Goal: Book appointment/travel/reservation

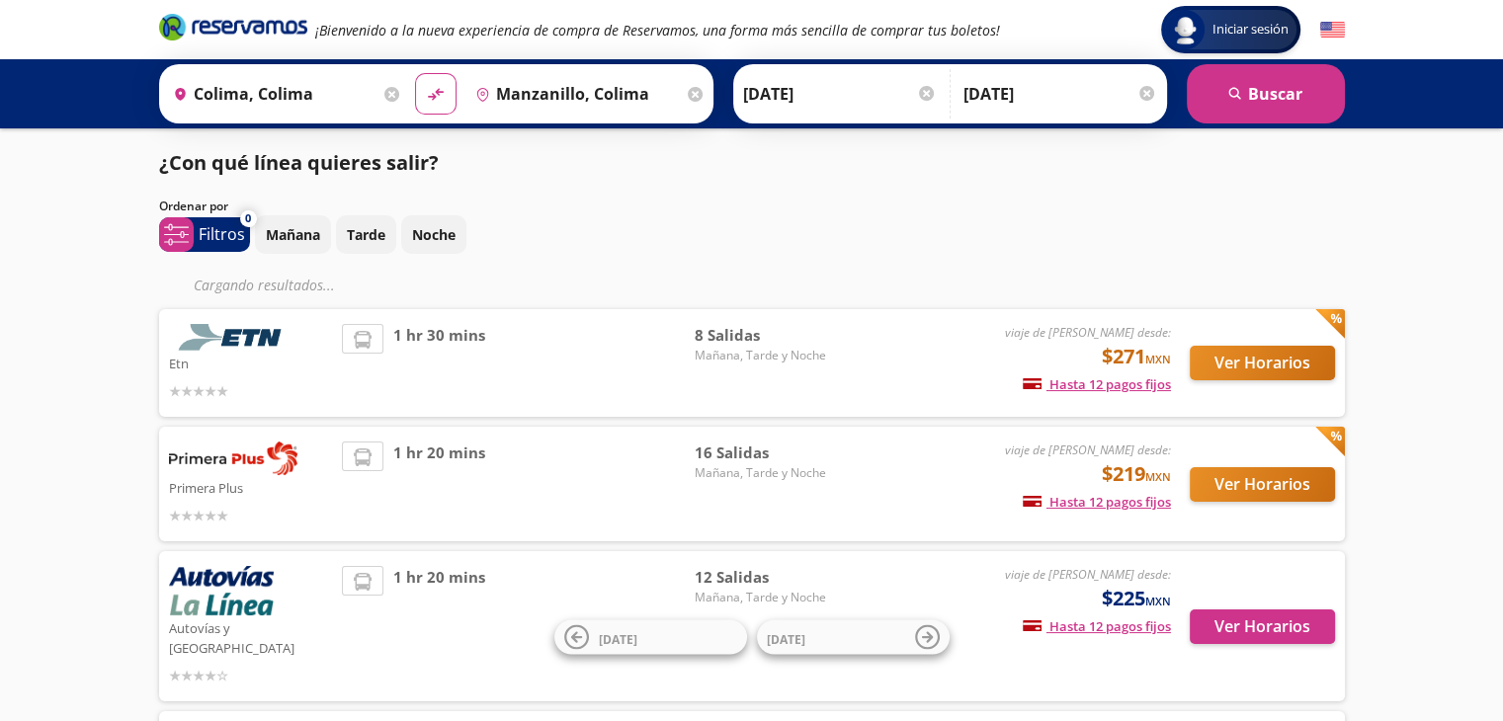
scroll to position [99, 0]
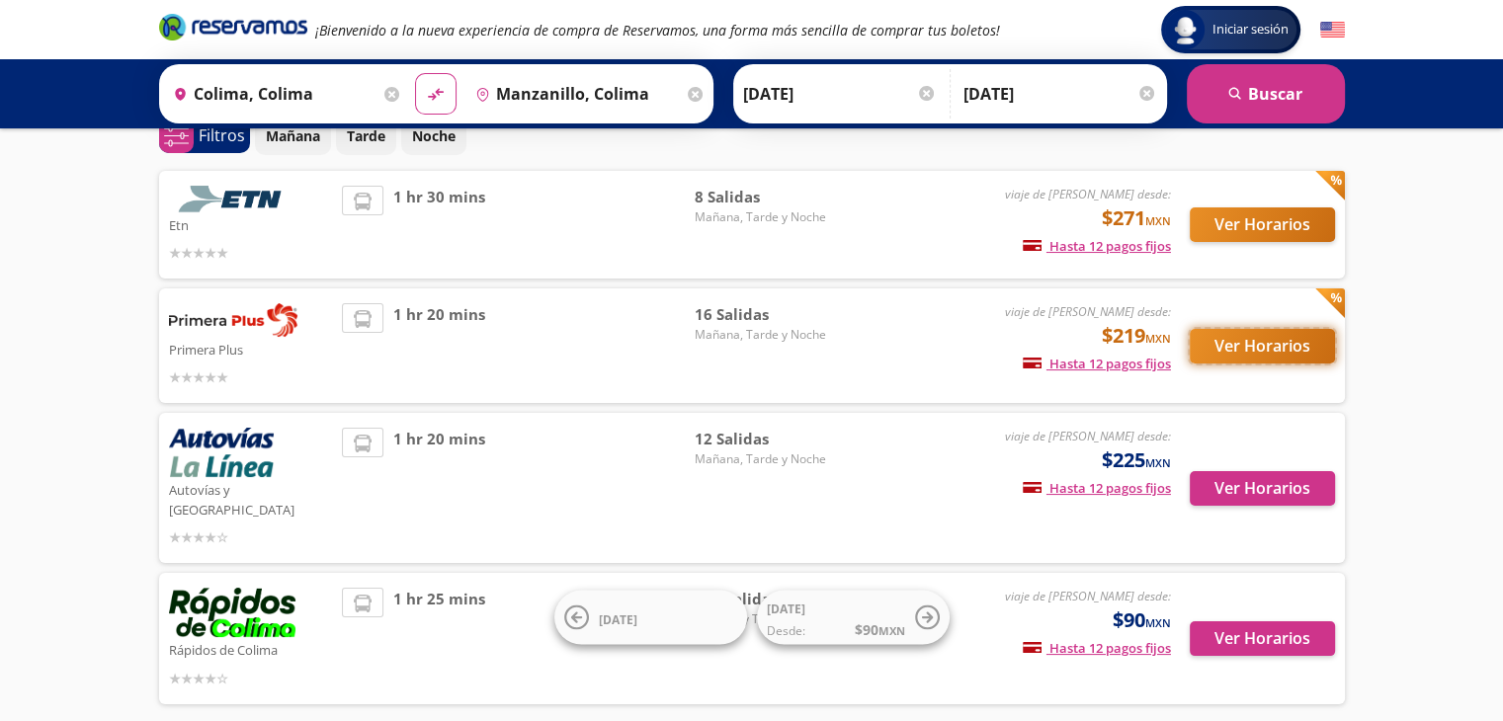
click at [1287, 348] on button "Ver Horarios" at bounding box center [1262, 346] width 145 height 35
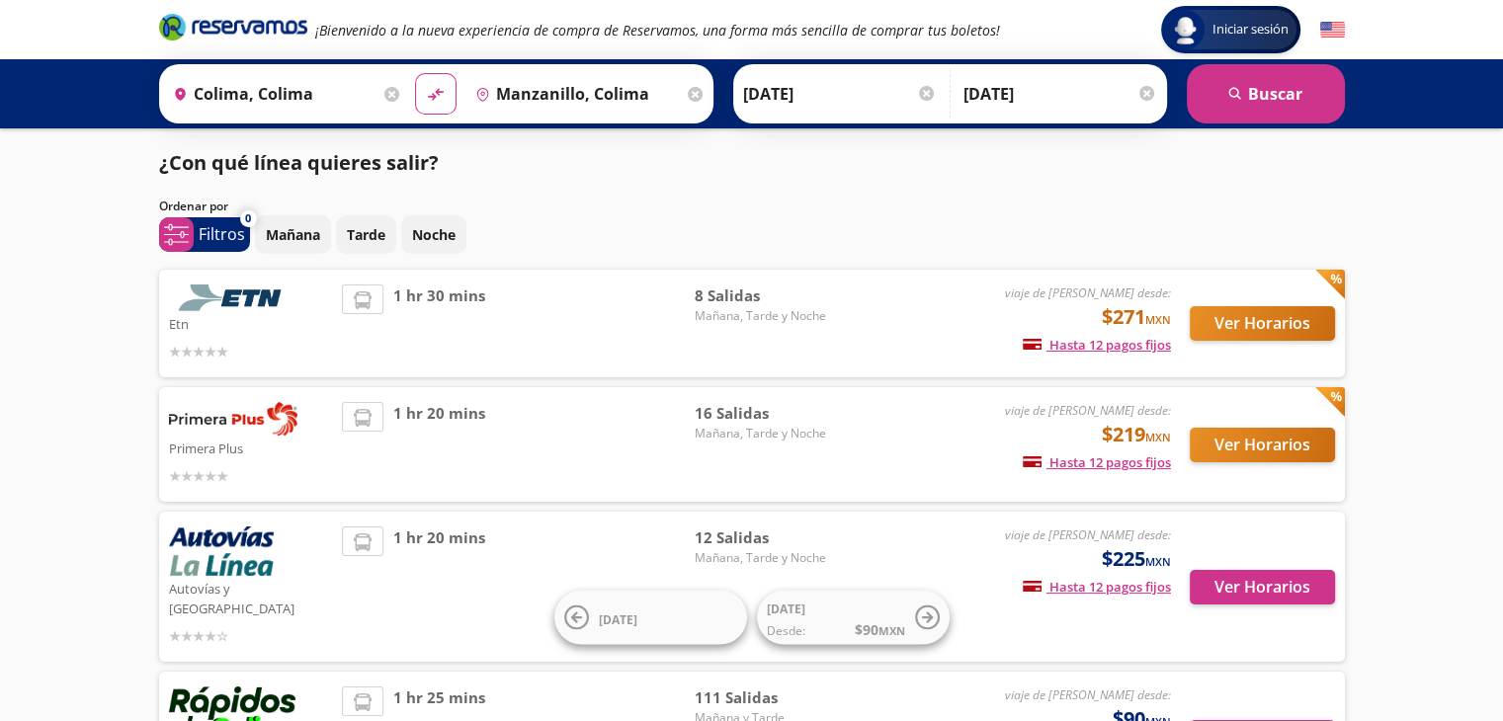
scroll to position [99, 0]
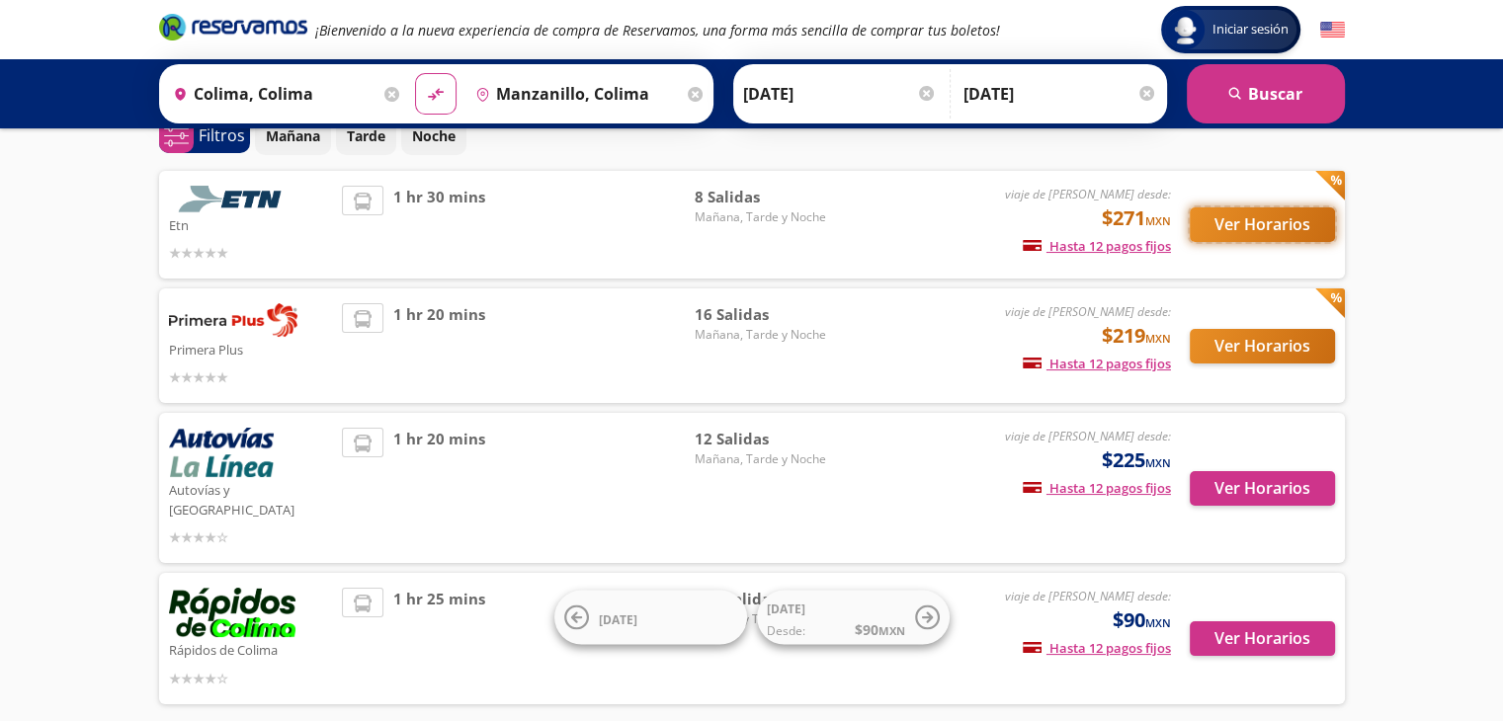
click at [1251, 222] on button "Ver Horarios" at bounding box center [1262, 225] width 145 height 35
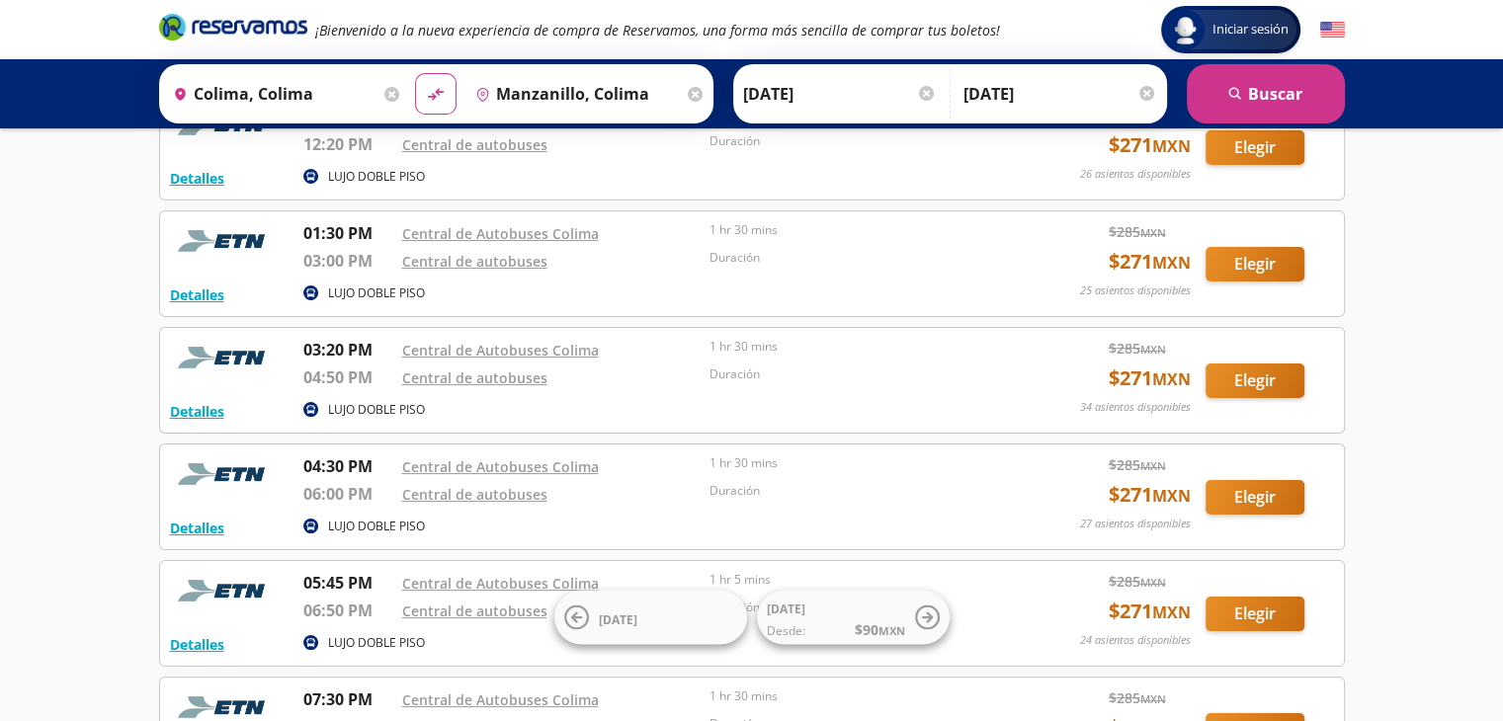
scroll to position [198, 0]
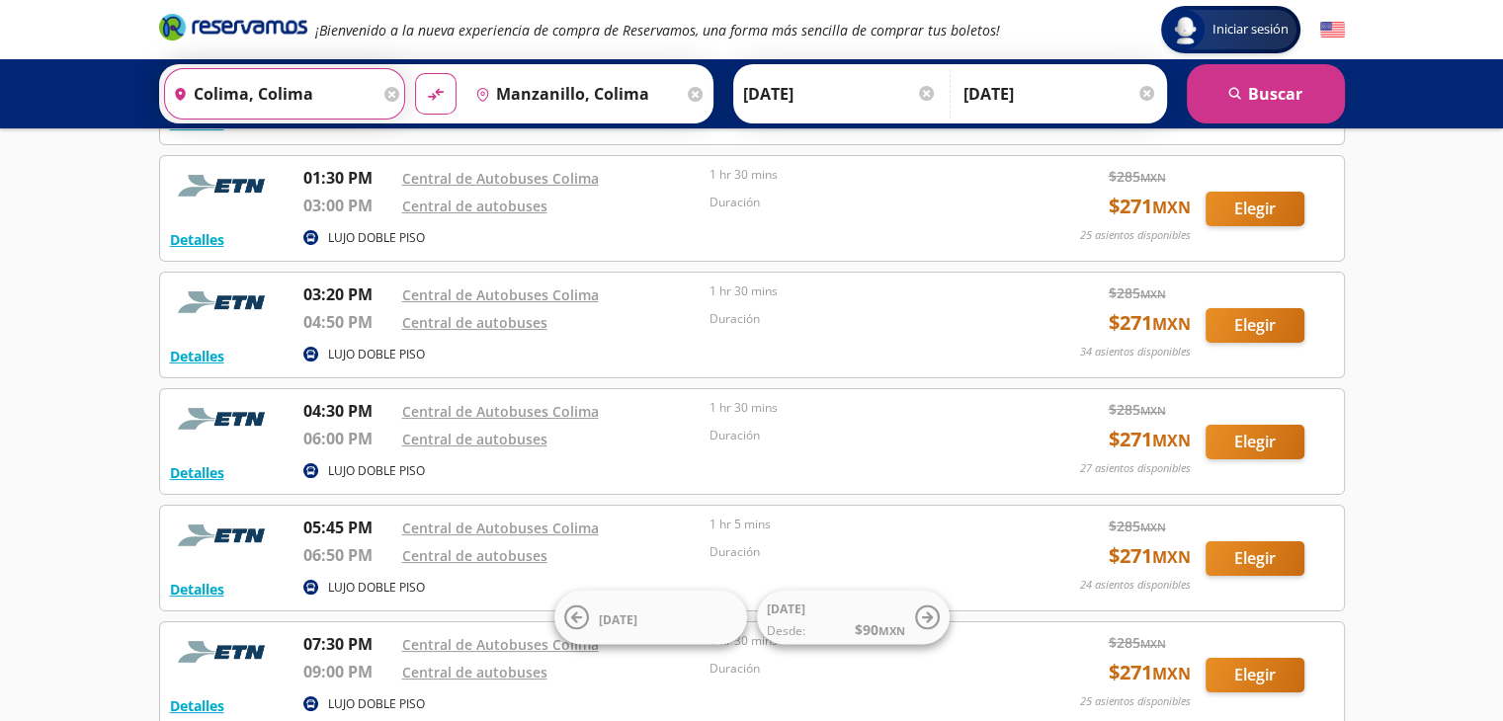
click at [296, 85] on input "Colima, Colima" at bounding box center [272, 93] width 215 height 49
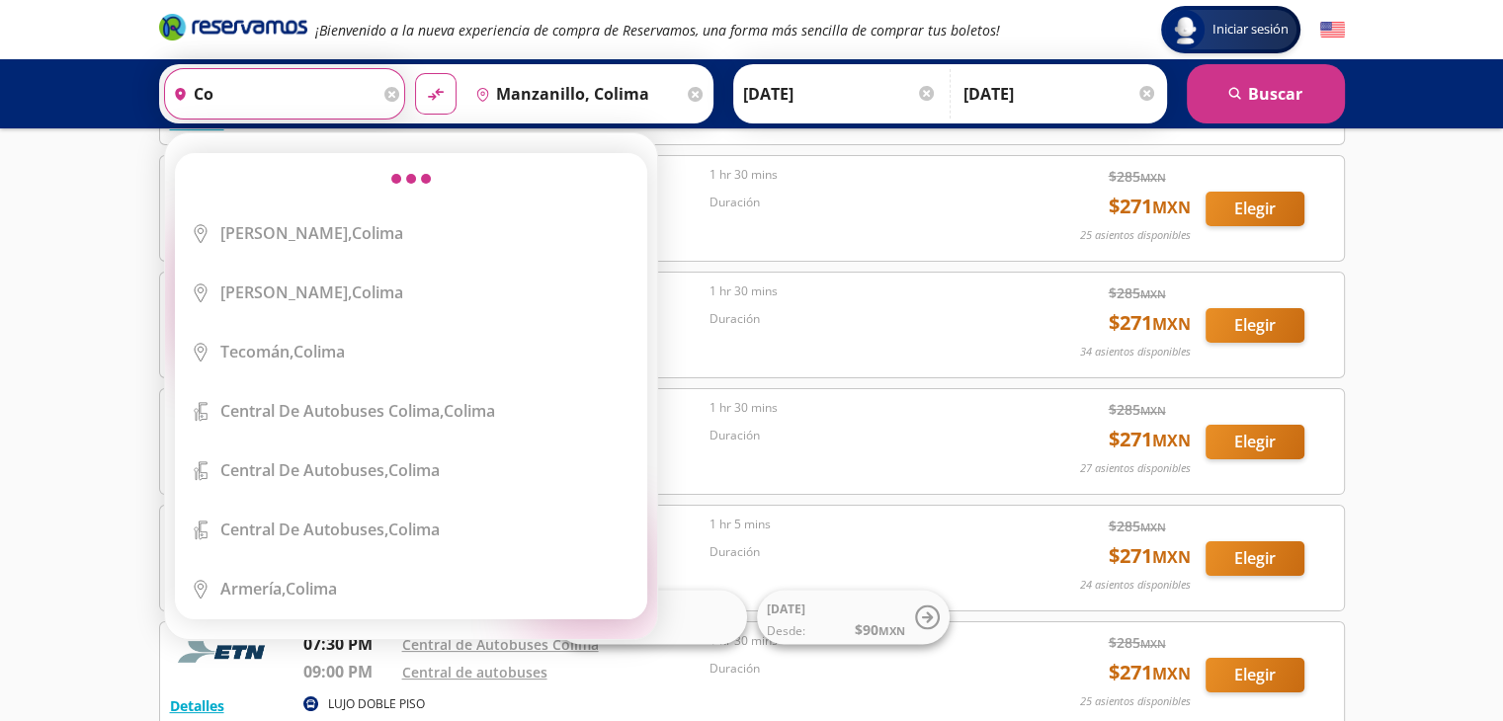
type input "c"
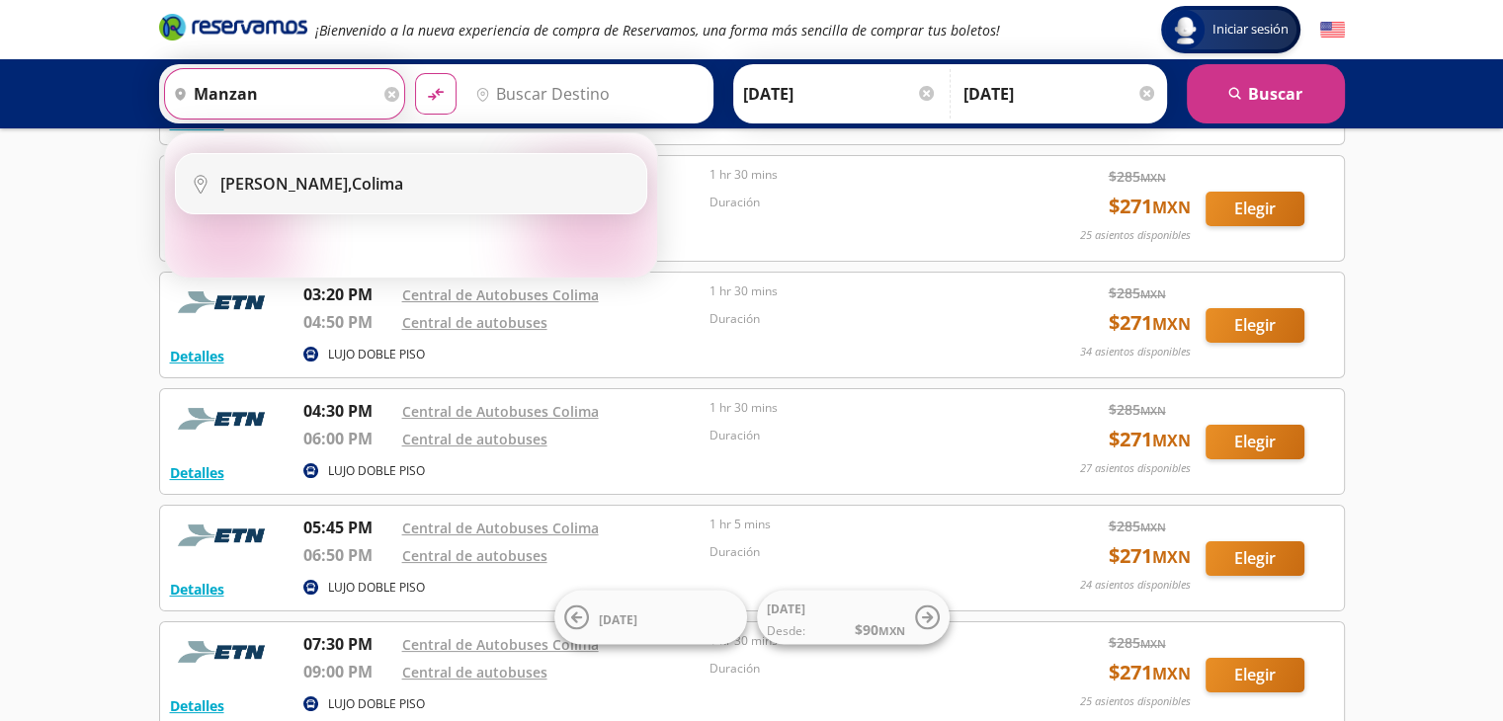
click at [348, 171] on li "City Icon [PERSON_NAME]" at bounding box center [411, 183] width 470 height 59
type input "Manzanillo, Colima"
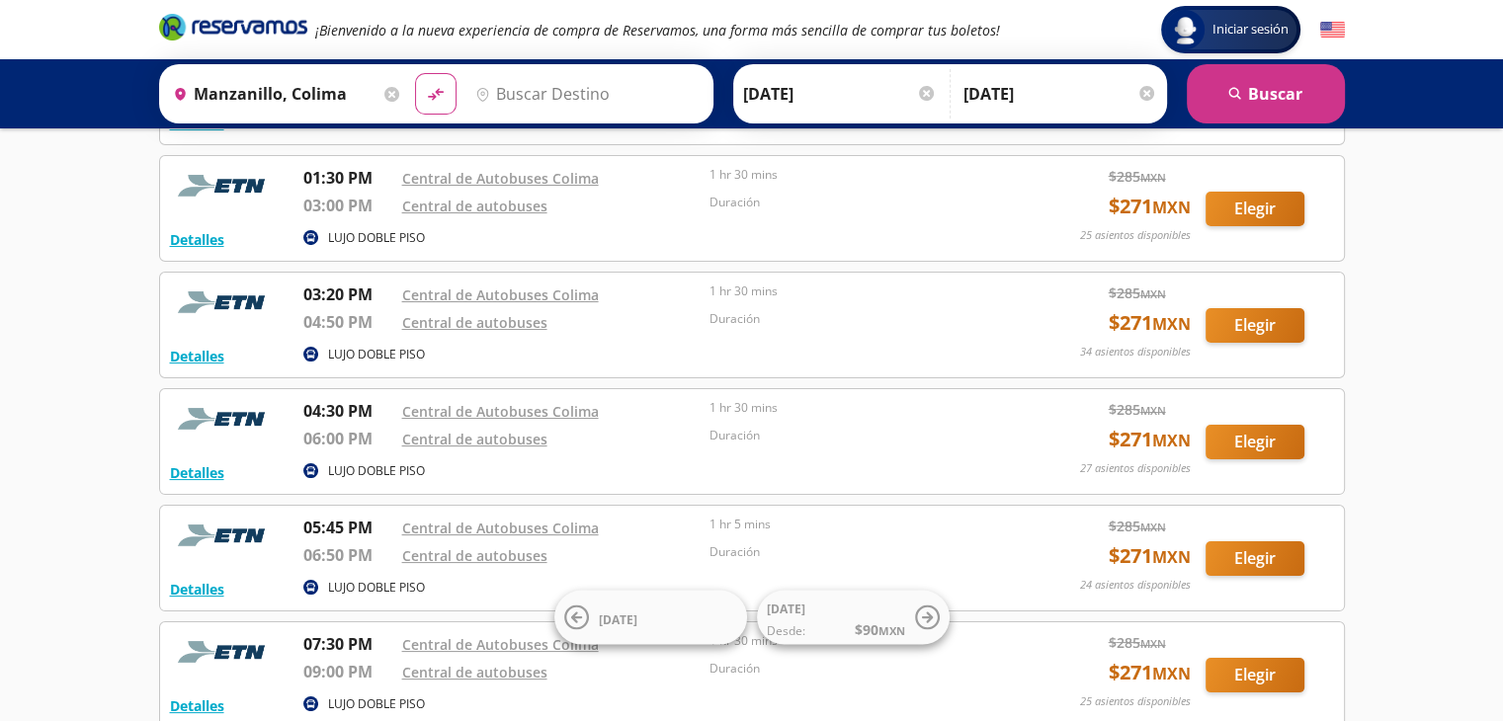
click at [636, 99] on input "Destino" at bounding box center [584, 93] width 235 height 49
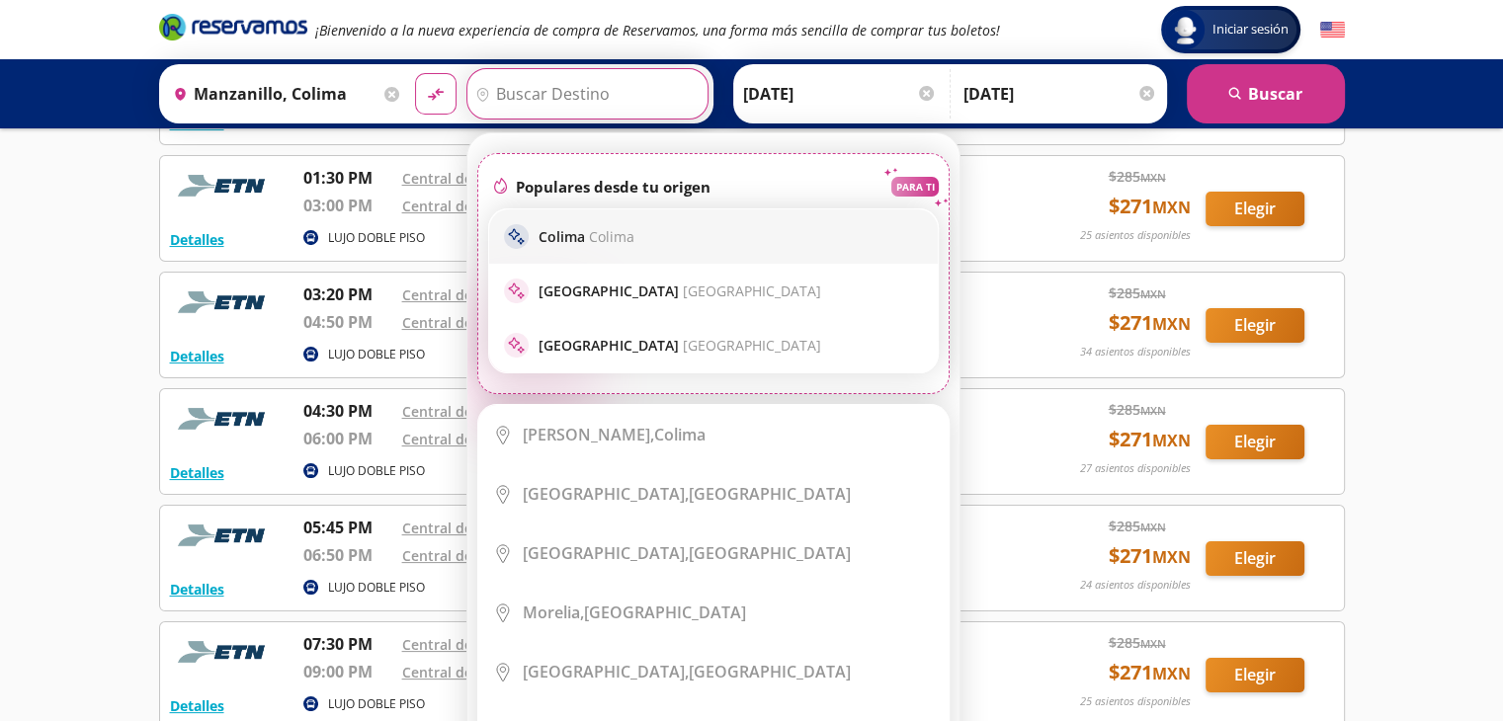
click at [576, 242] on p "[PERSON_NAME]" at bounding box center [587, 236] width 96 height 19
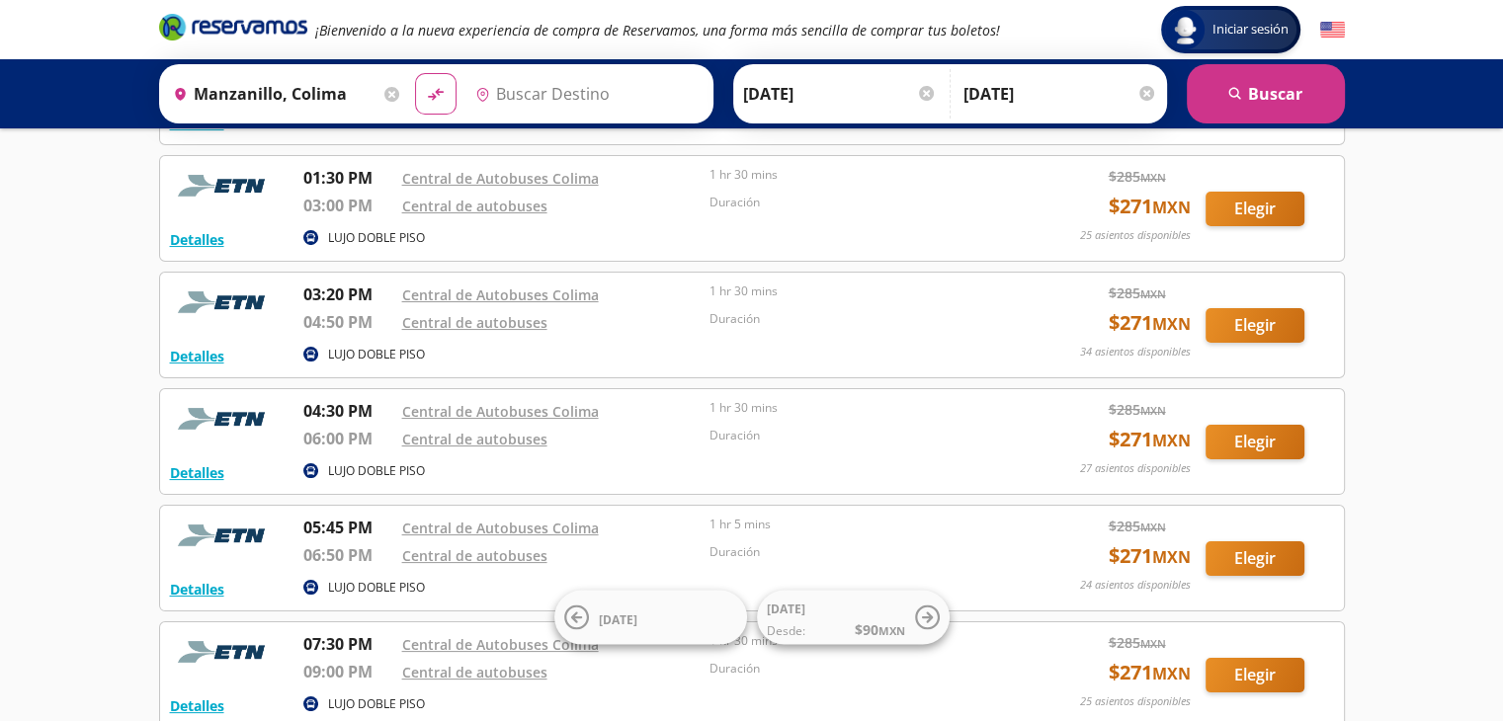
type input "Colima, Colima"
click at [1277, 97] on button "search [GEOGRAPHIC_DATA]" at bounding box center [1266, 93] width 158 height 59
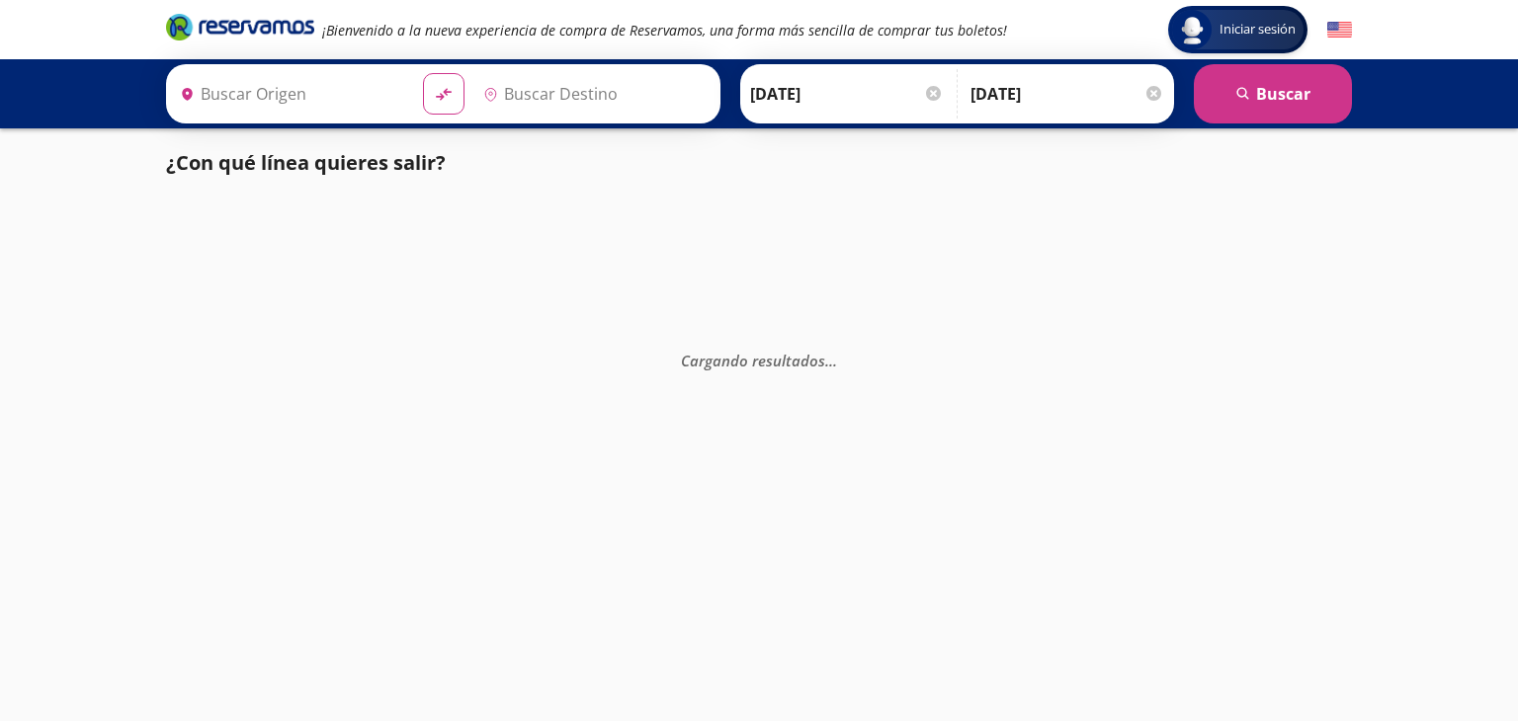
type input "Manzanillo, Colima"
type input "Colima, Colima"
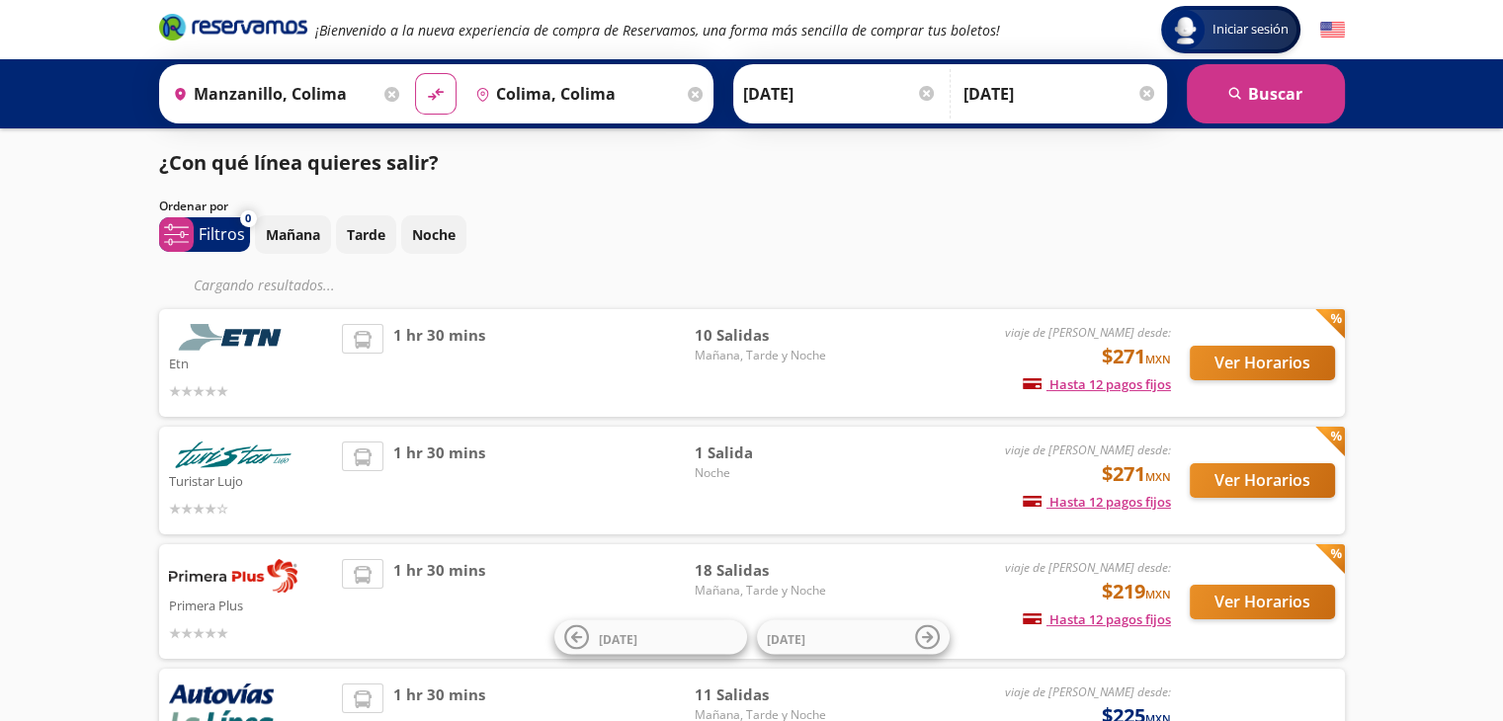
click at [1242, 355] on button "Ver Horarios" at bounding box center [1262, 363] width 145 height 35
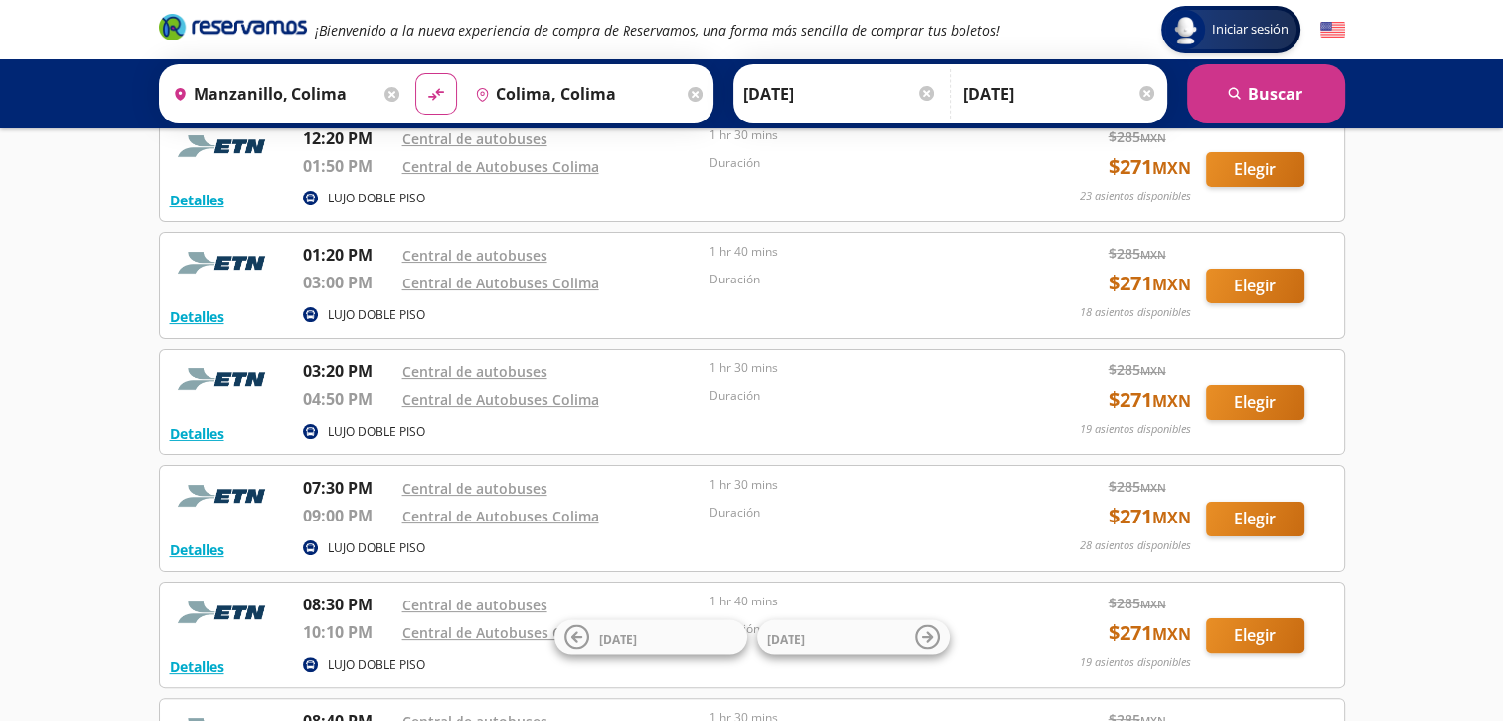
scroll to position [494, 0]
